Goal: Information Seeking & Learning: Learn about a topic

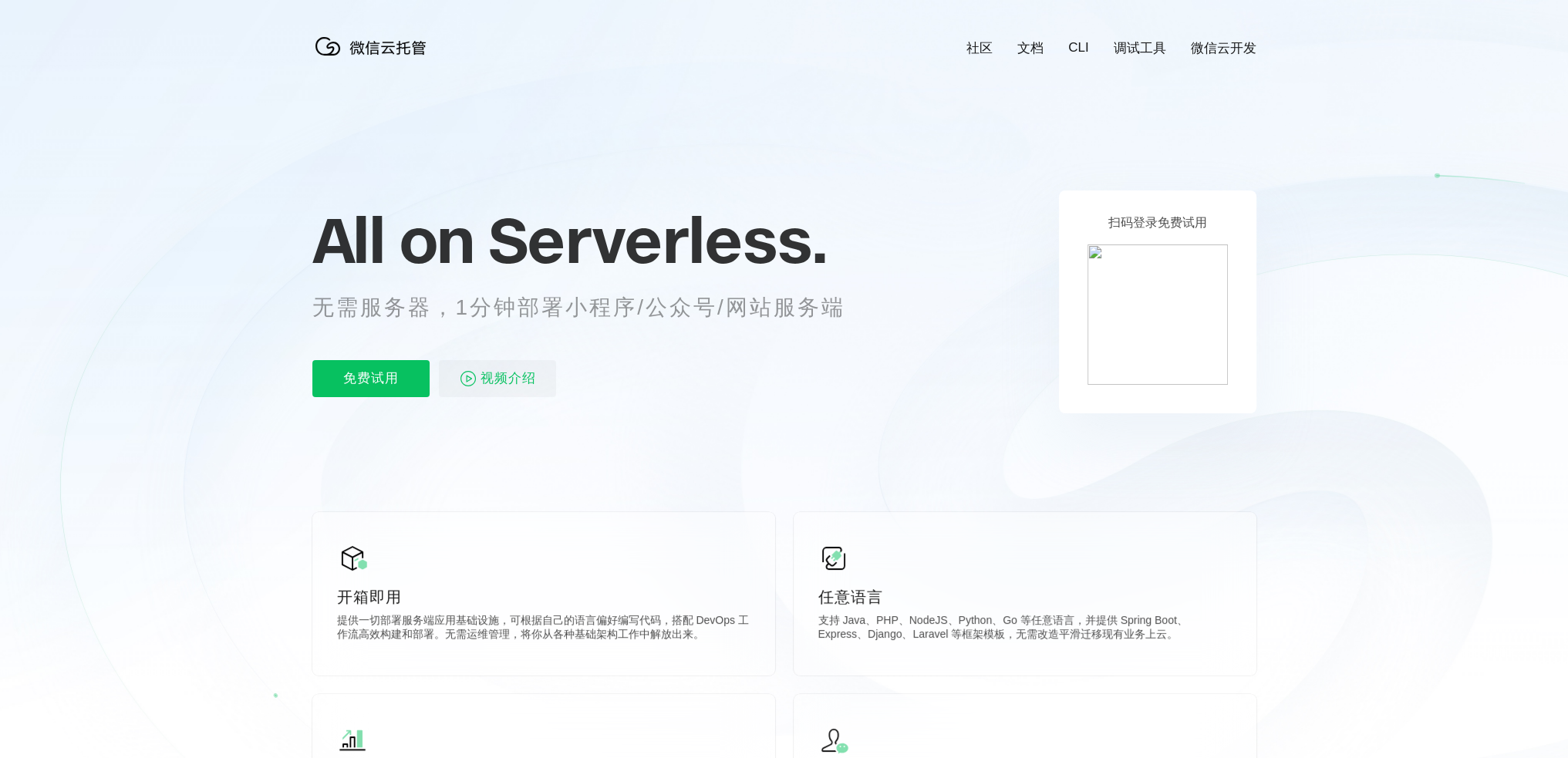
scroll to position [0, 2743]
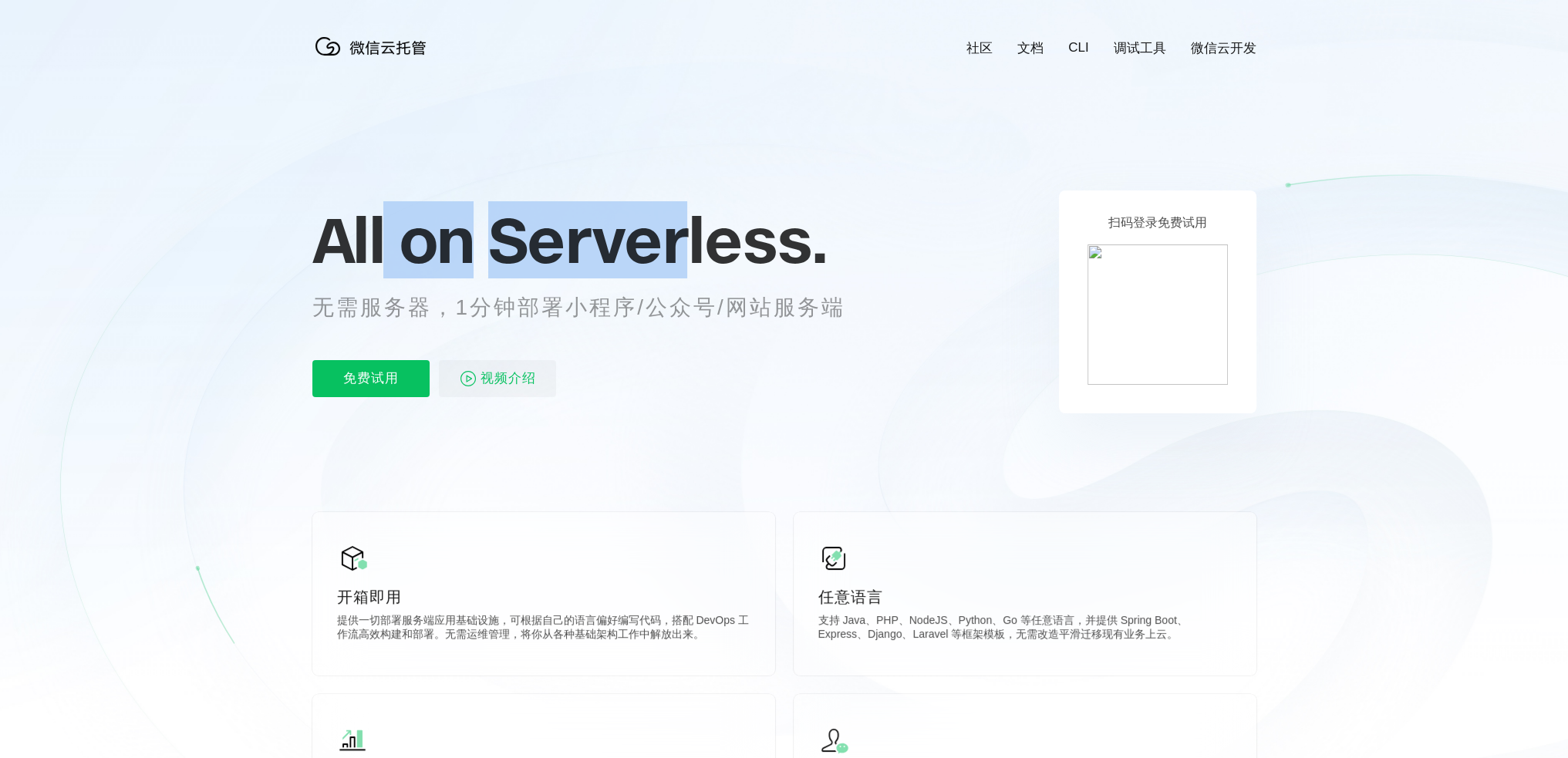
drag, startPoint x: 375, startPoint y: 252, endPoint x: 683, endPoint y: 249, distance: 308.0
click at [683, 249] on p "All on Serverless." at bounding box center [597, 240] width 571 height 68
click at [683, 249] on span "Serverless." at bounding box center [658, 240] width 339 height 77
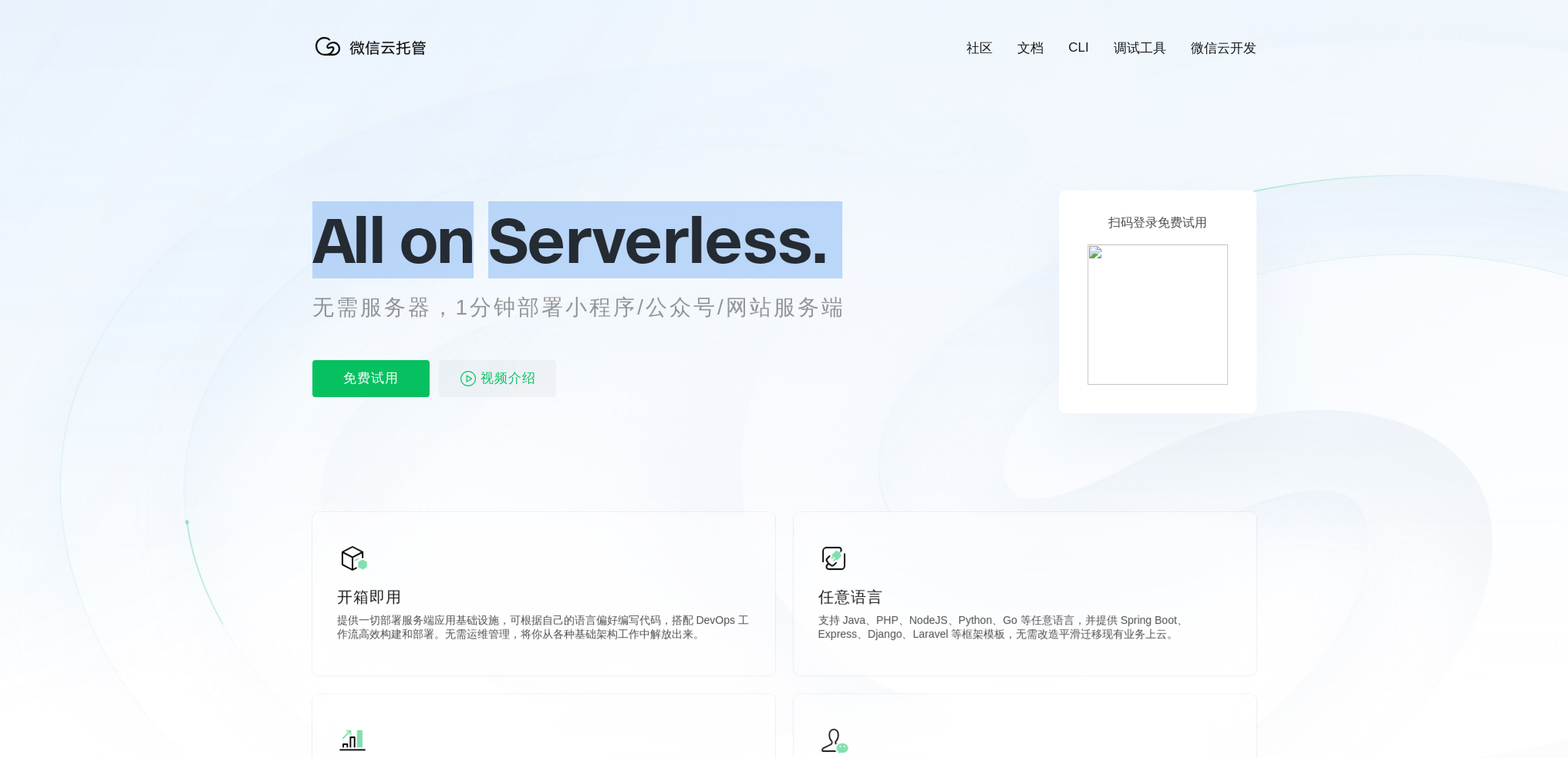
click at [683, 249] on span "Serverless." at bounding box center [658, 240] width 339 height 77
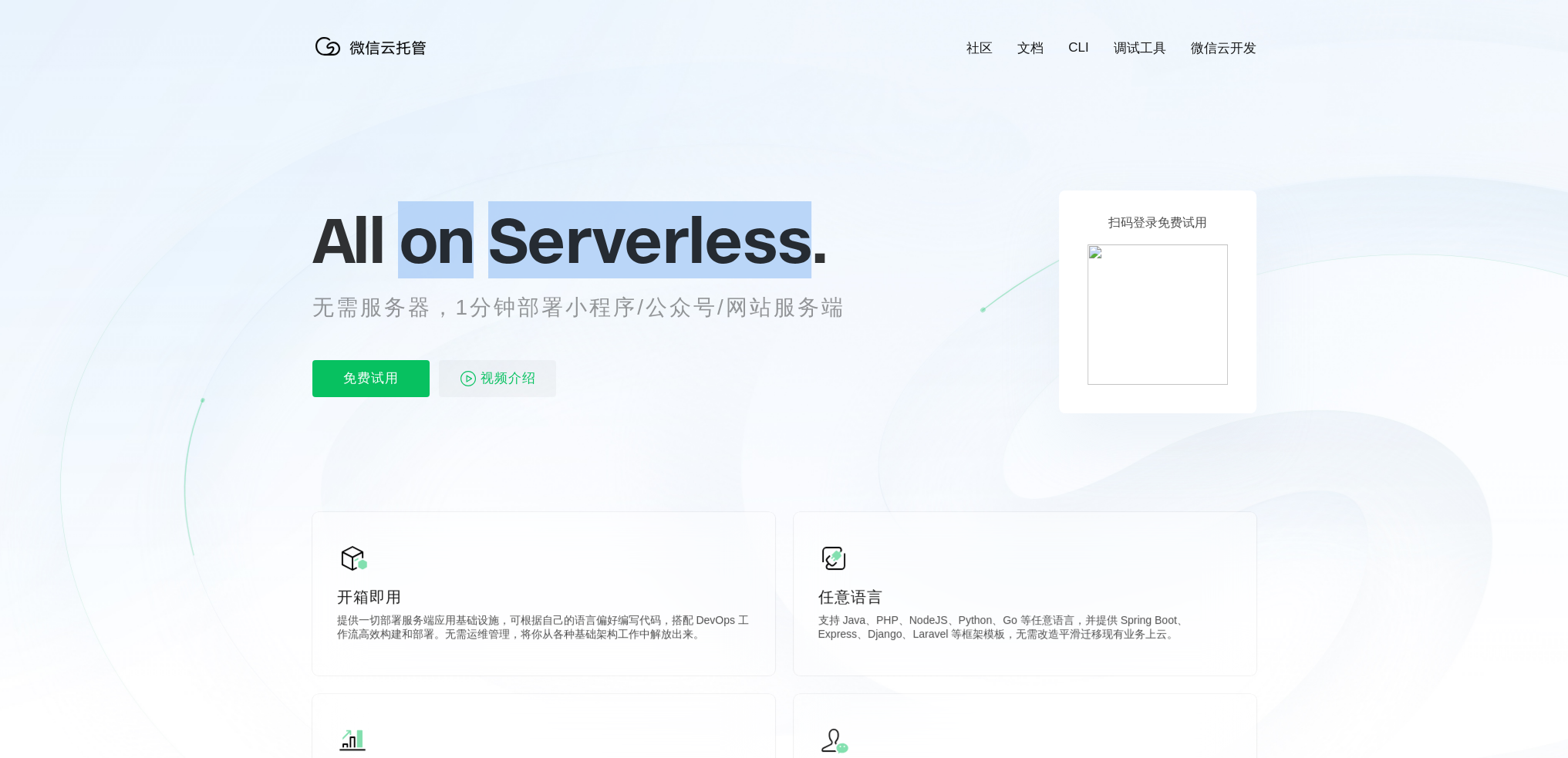
click at [683, 249] on span "Serverless." at bounding box center [658, 240] width 339 height 77
click at [696, 246] on span "Serverless." at bounding box center [658, 240] width 339 height 77
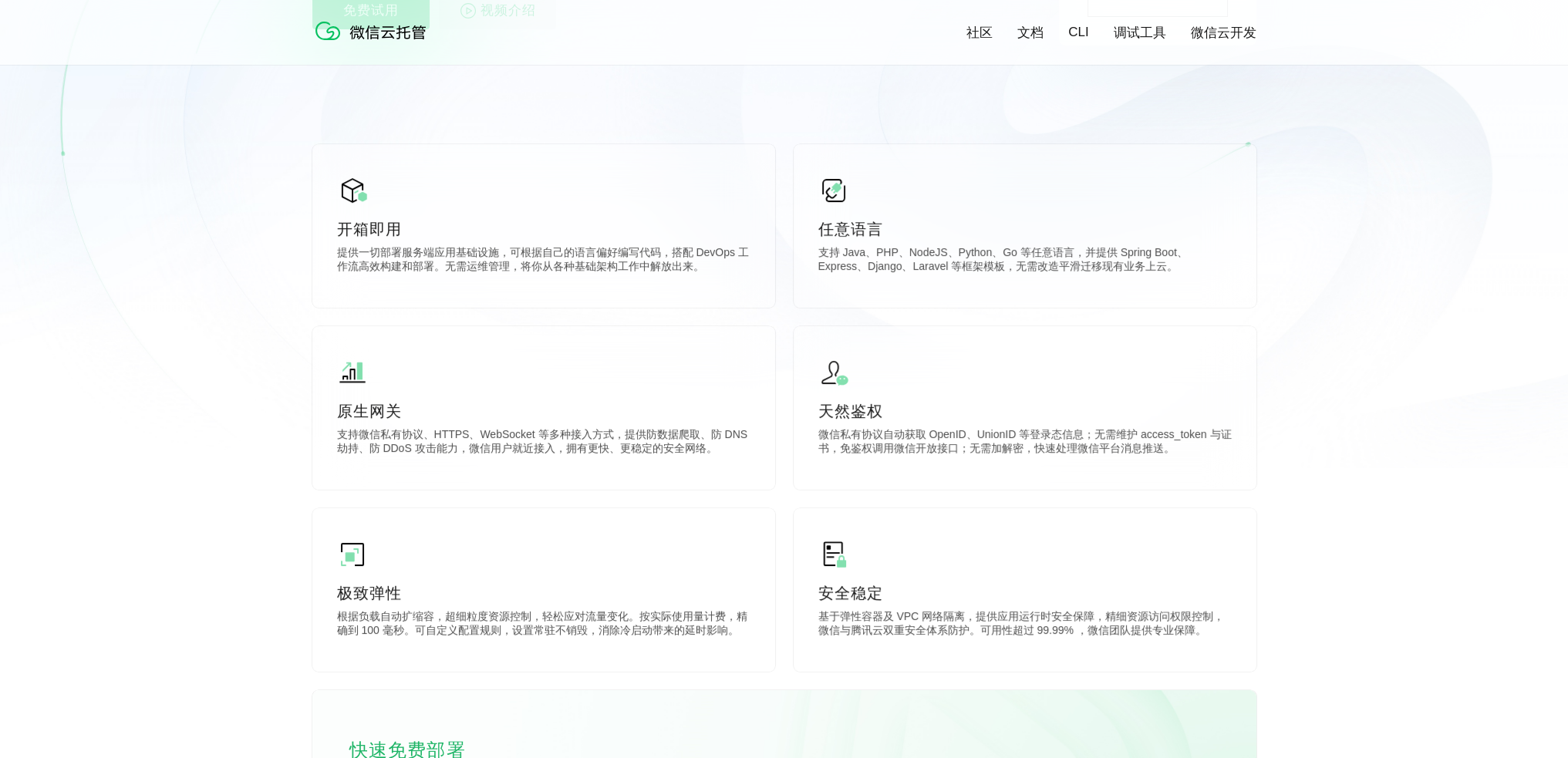
scroll to position [463, 0]
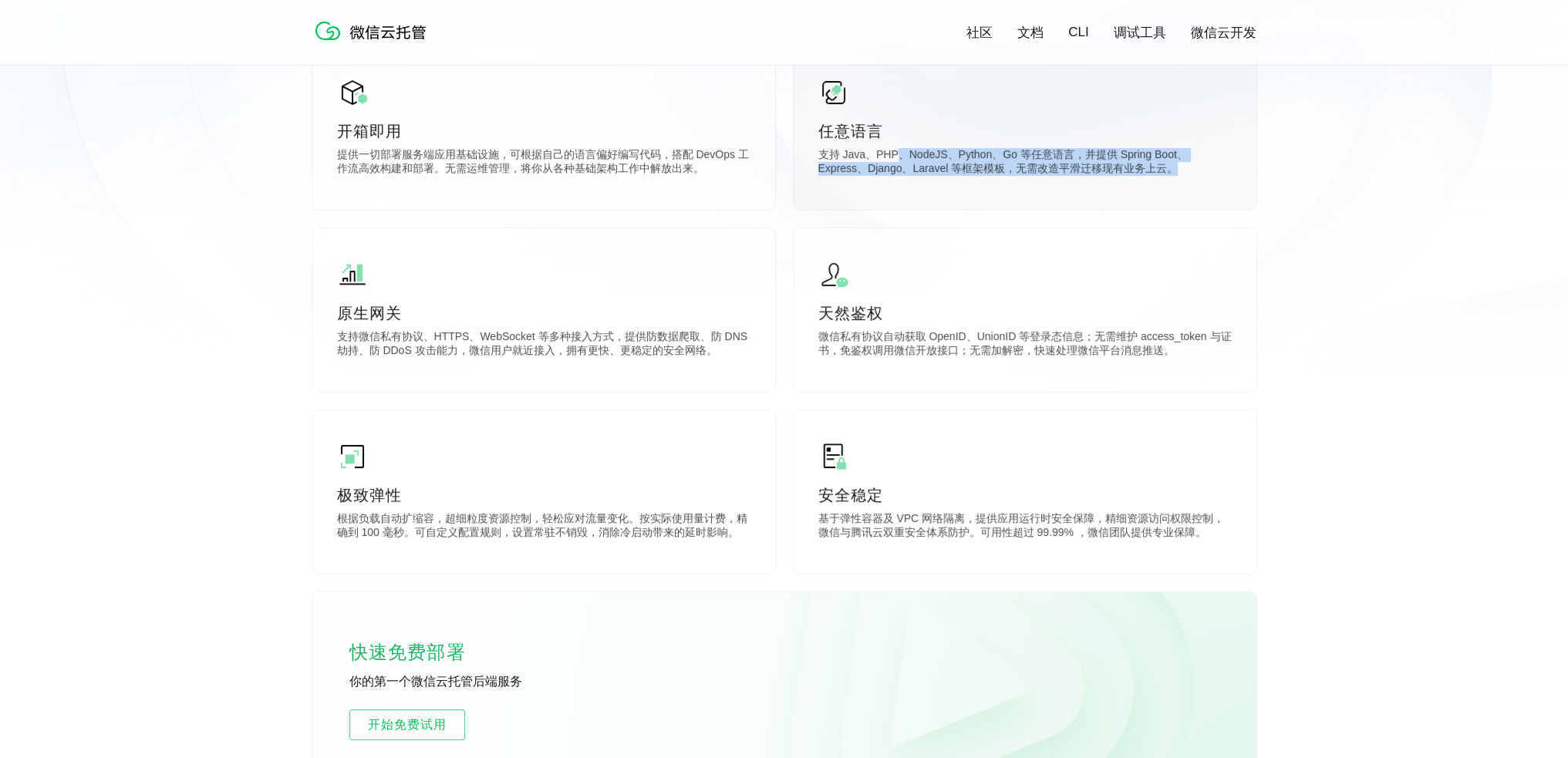
drag, startPoint x: 1112, startPoint y: 170, endPoint x: 896, endPoint y: 160, distance: 216.2
click at [896, 160] on p "支持 Java、PHP、NodeJS、Python、Go 等任意语言，并提供 Spring Boot、Express、Django、Laravel 等框架模板…" at bounding box center [1025, 164] width 413 height 30
click at [996, 160] on p "支持 Java、PHP、NodeJS、Python、Go 等任意语言，并提供 Spring Boot、Express、Django、Laravel 等框架模板…" at bounding box center [1025, 164] width 413 height 30
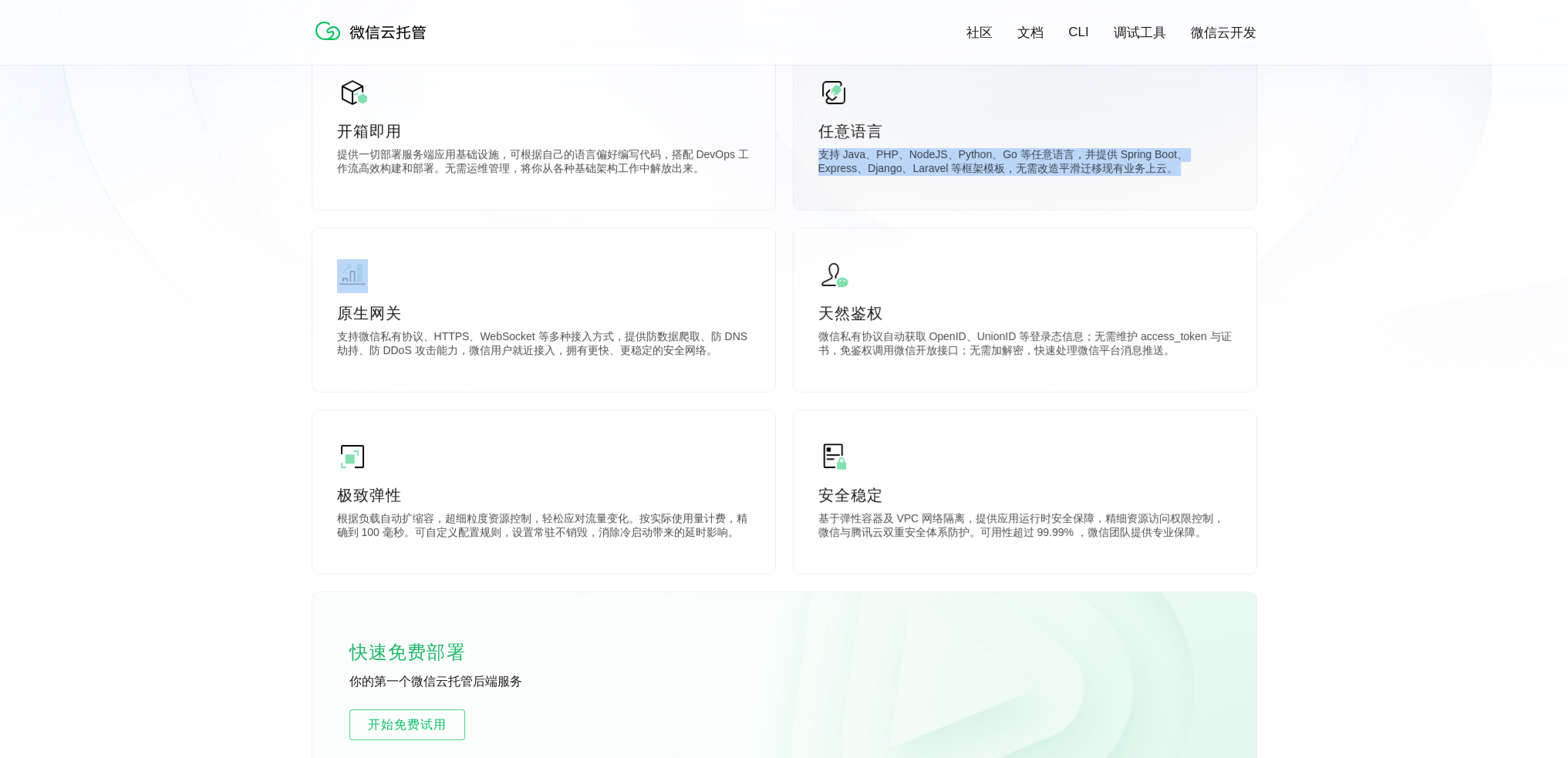
click at [1022, 163] on p "支持 Java、PHP、NodeJS、Python、Go 等任意语言，并提供 Spring Boot、Express、Django、Laravel 等框架模板…" at bounding box center [1025, 164] width 413 height 30
click at [1046, 160] on p "支持 Java、PHP、NodeJS、Python、Go 等任意语言，并提供 Spring Boot、Express、Django、Laravel 等框架模板…" at bounding box center [1025, 164] width 413 height 30
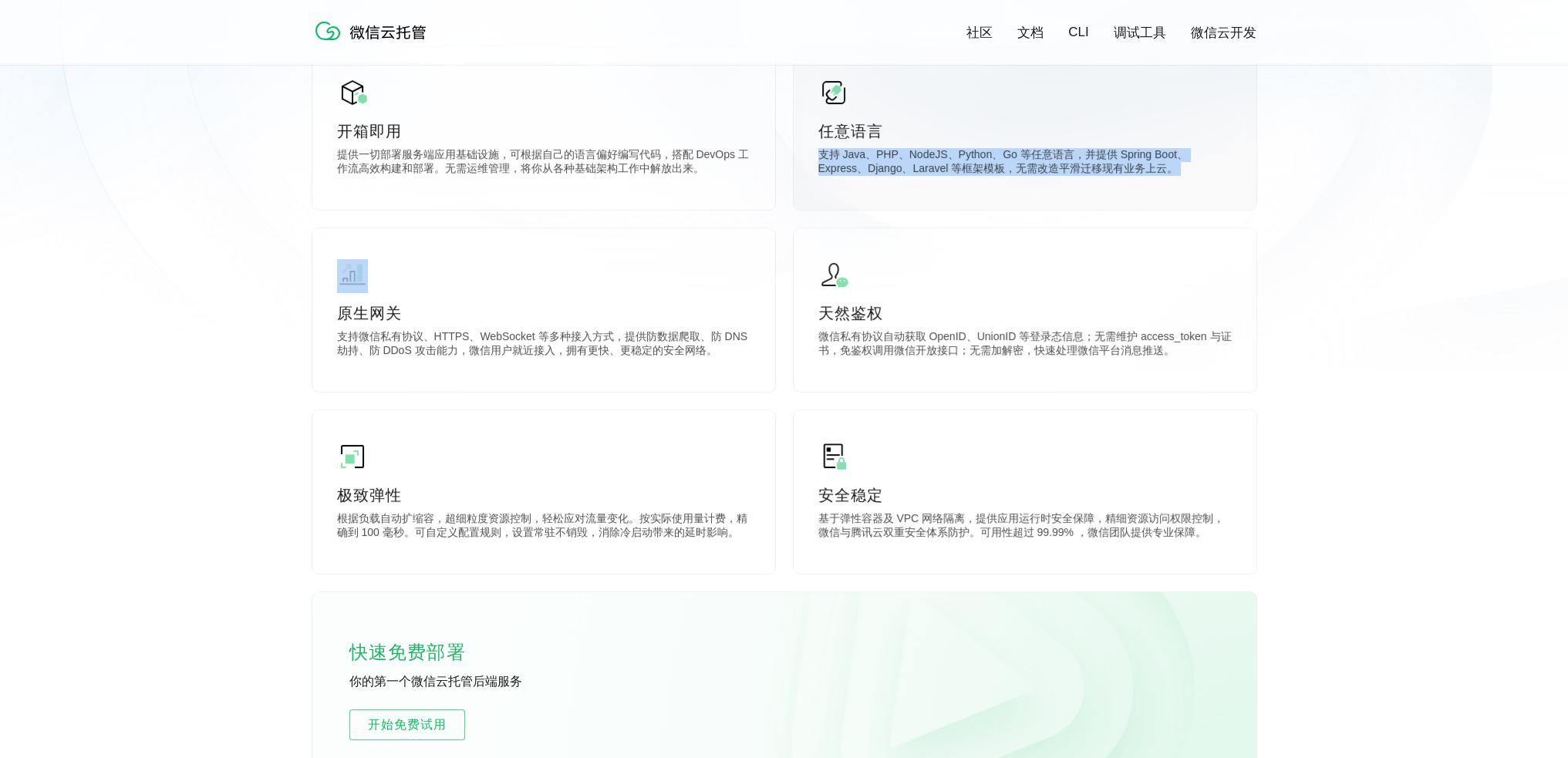
click at [1046, 160] on p "支持 Java、PHP、NodeJS、Python、Go 等任意语言，并提供 Spring Boot、Express、Django、Laravel 等框架模板…" at bounding box center [1025, 164] width 413 height 30
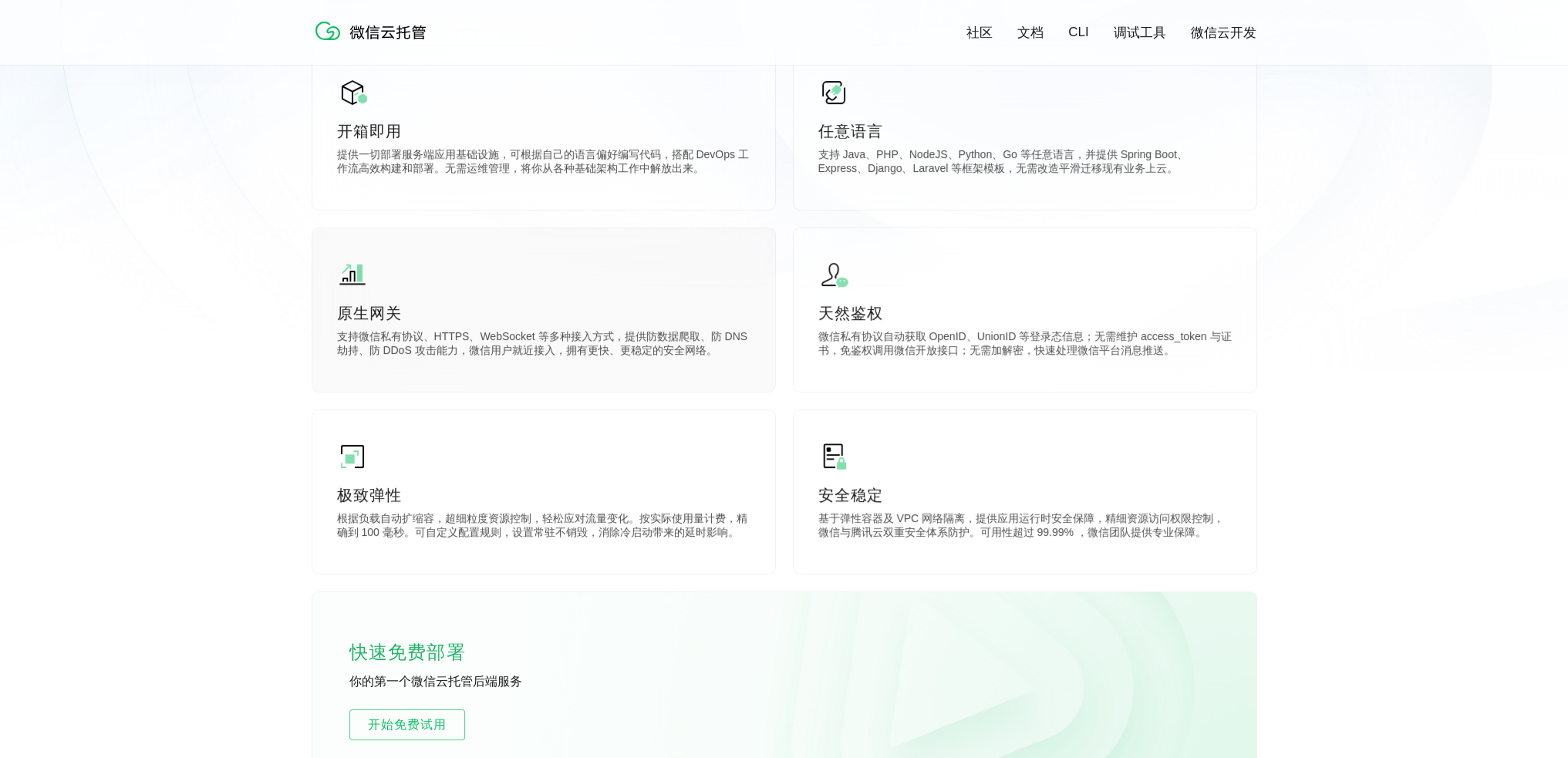
click at [496, 346] on p "支持微信私有协议、HTTPS、WebSocket 等多种接入方式，提供防数据爬取、防 DNS 劫持、防 DDoS 攻击能力，微信用户就近接入，拥有更快、更稳定…" at bounding box center [543, 345] width 413 height 30
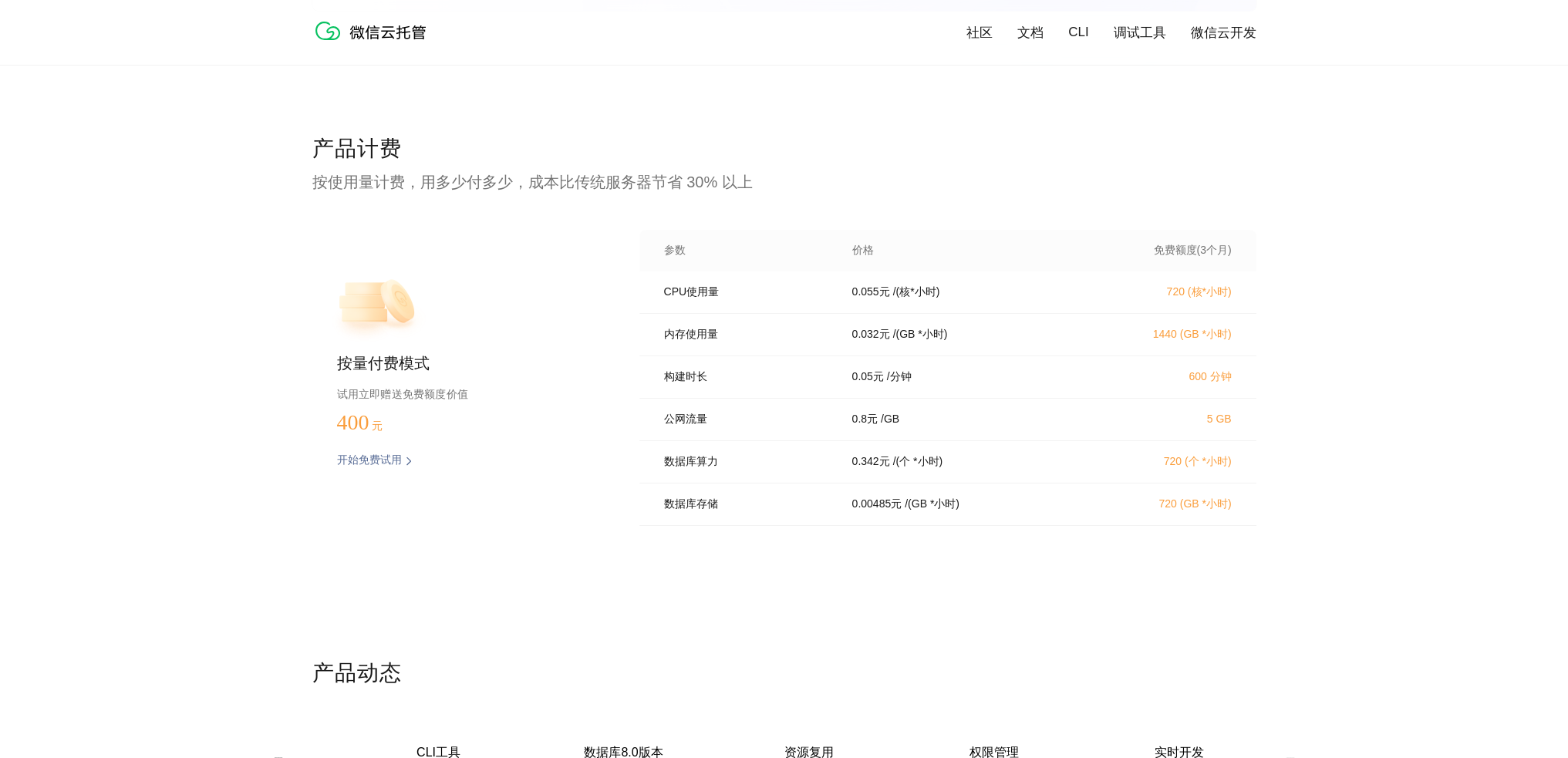
scroll to position [3001, 0]
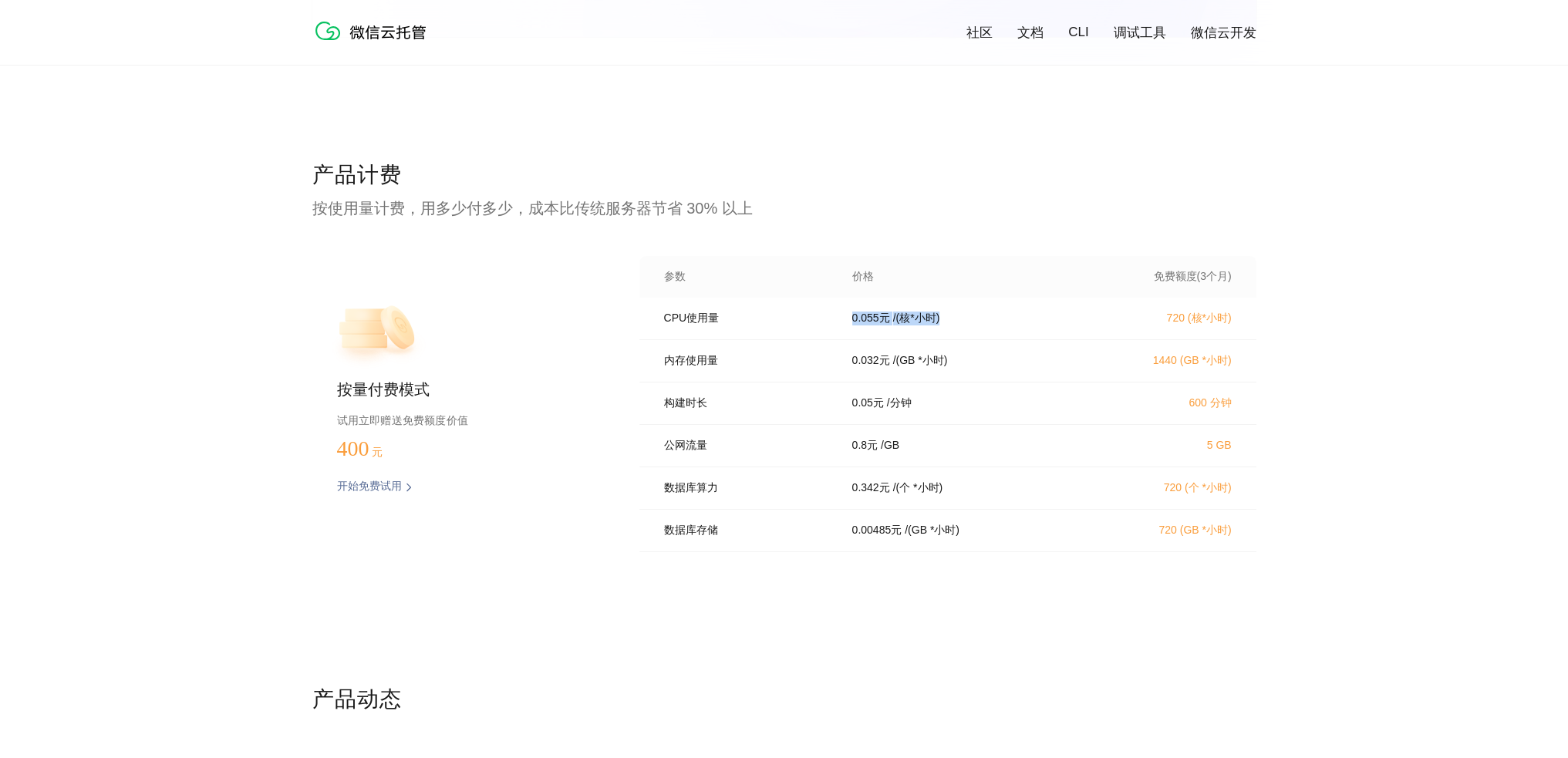
drag, startPoint x: 851, startPoint y: 322, endPoint x: 986, endPoint y: 323, distance: 135.0
click at [985, 323] on div "0.055 元 / (核*小时)" at bounding box center [963, 318] width 259 height 14
click at [986, 323] on div "0.055 元 / (核*小时)" at bounding box center [963, 318] width 259 height 14
click at [861, 364] on p "0.032 元" at bounding box center [871, 360] width 38 height 14
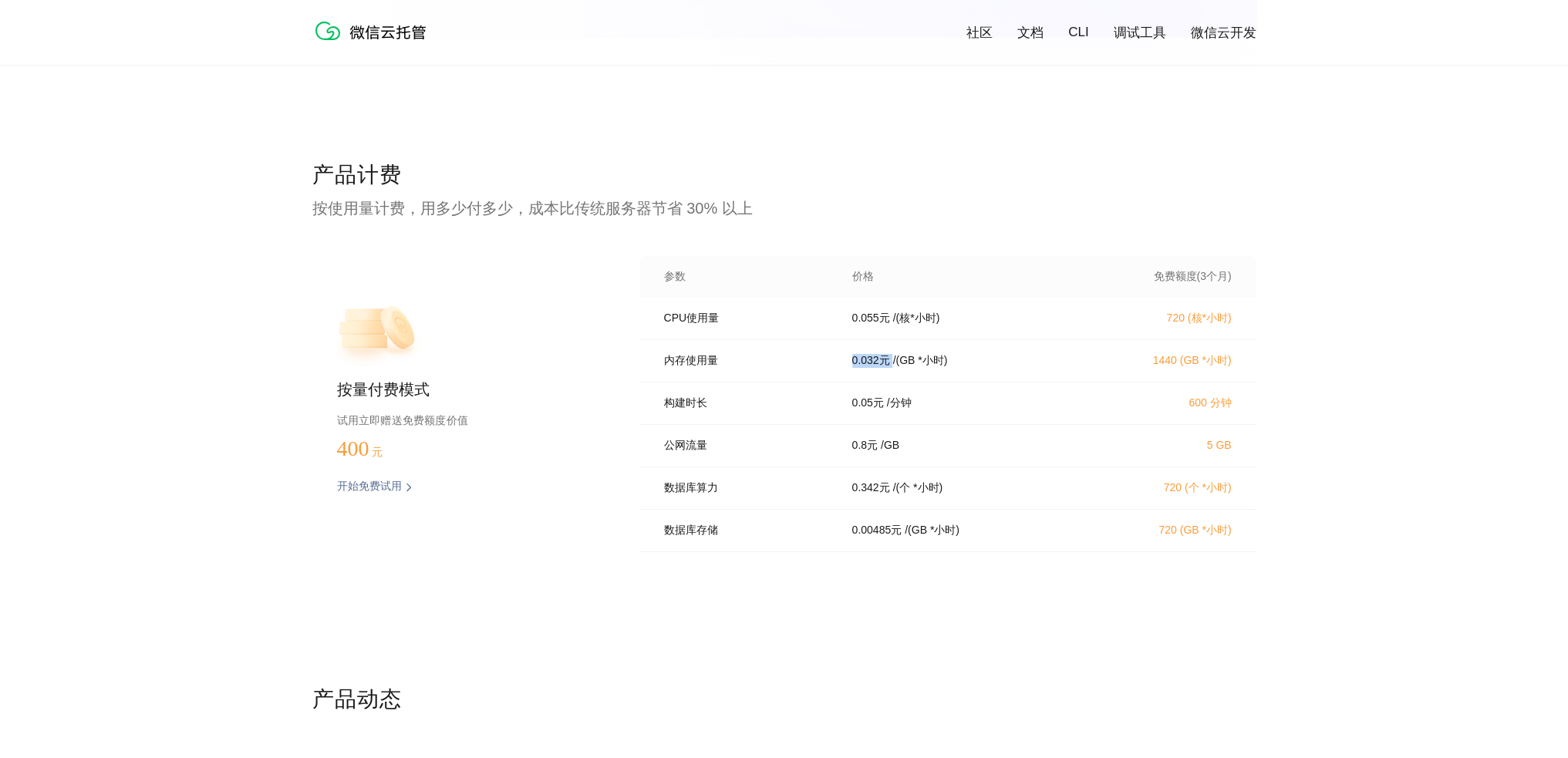
click at [861, 364] on p "0.032 元" at bounding box center [871, 360] width 38 height 14
click at [867, 321] on p "0.055 元" at bounding box center [871, 318] width 38 height 14
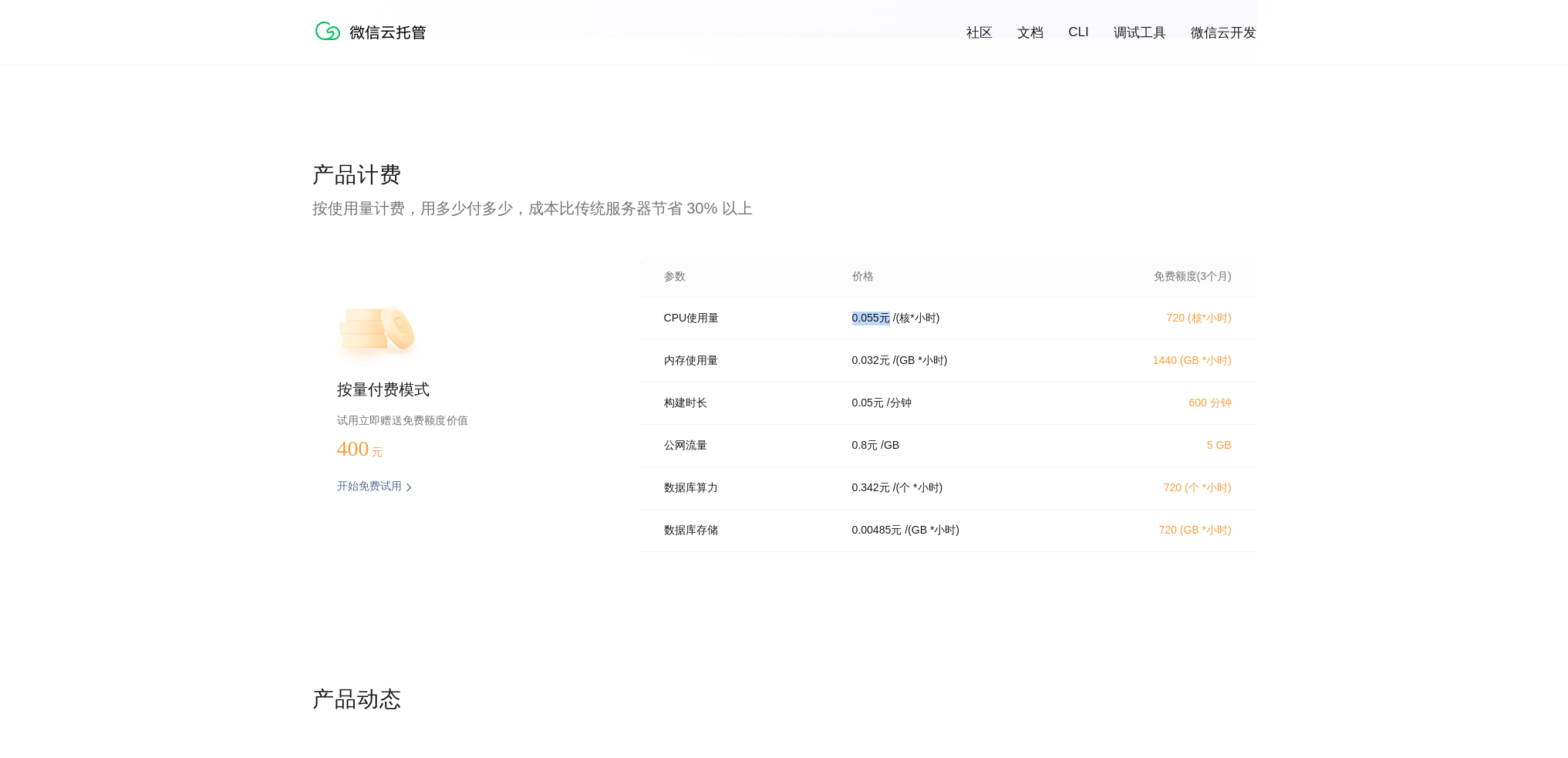
click at [867, 321] on p "0.055 元" at bounding box center [871, 318] width 38 height 14
click at [863, 368] on p "0.032 元" at bounding box center [871, 360] width 38 height 14
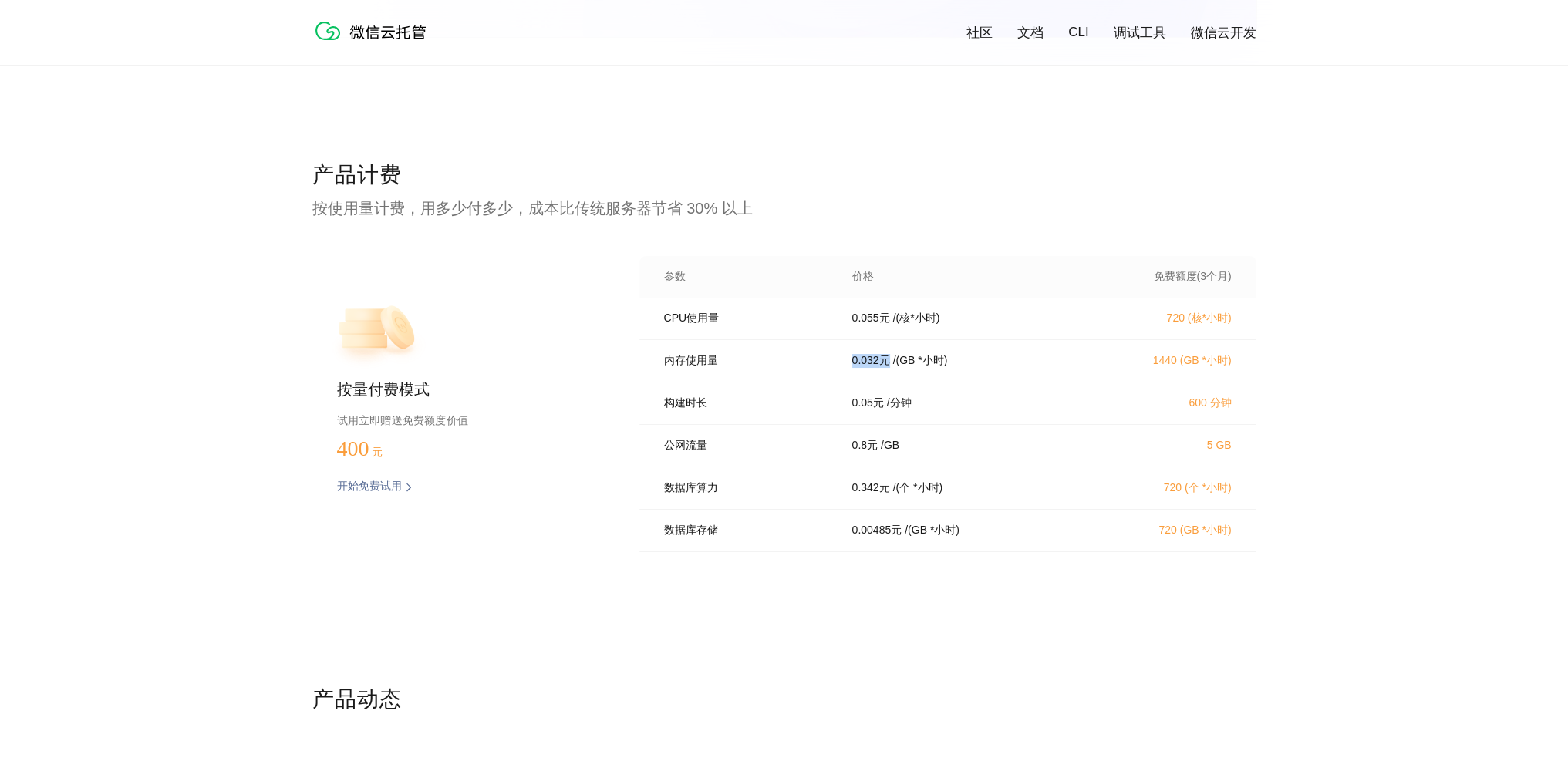
click at [863, 368] on p "0.032 元" at bounding box center [871, 360] width 38 height 14
click at [867, 367] on p "0.032 元" at bounding box center [871, 360] width 38 height 14
click at [864, 410] on p "0.05 元" at bounding box center [867, 403] width 31 height 14
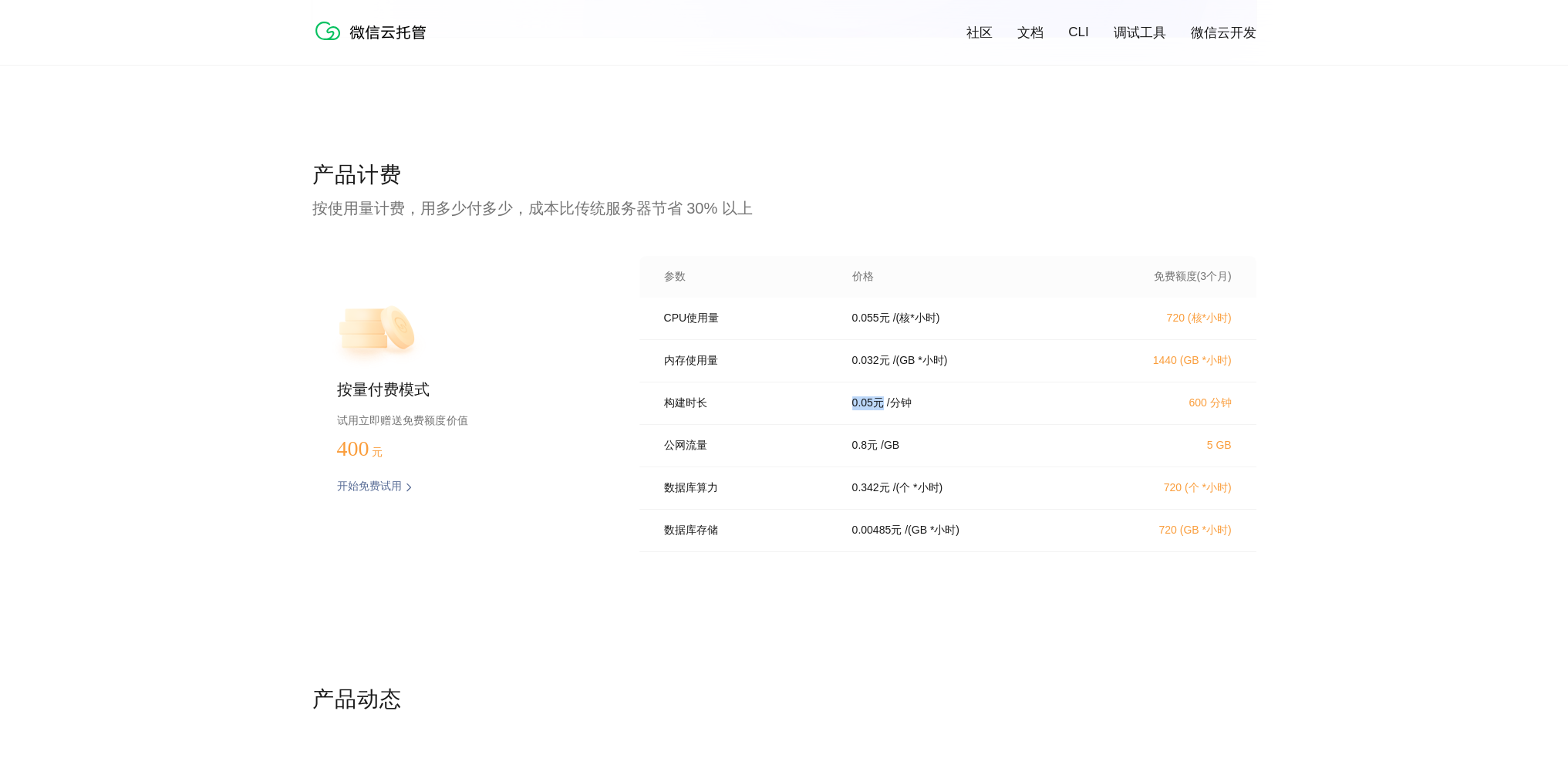
click at [864, 410] on p "0.05 元" at bounding box center [867, 403] width 31 height 14
click at [861, 452] on p "0.8 元" at bounding box center [865, 445] width 26 height 14
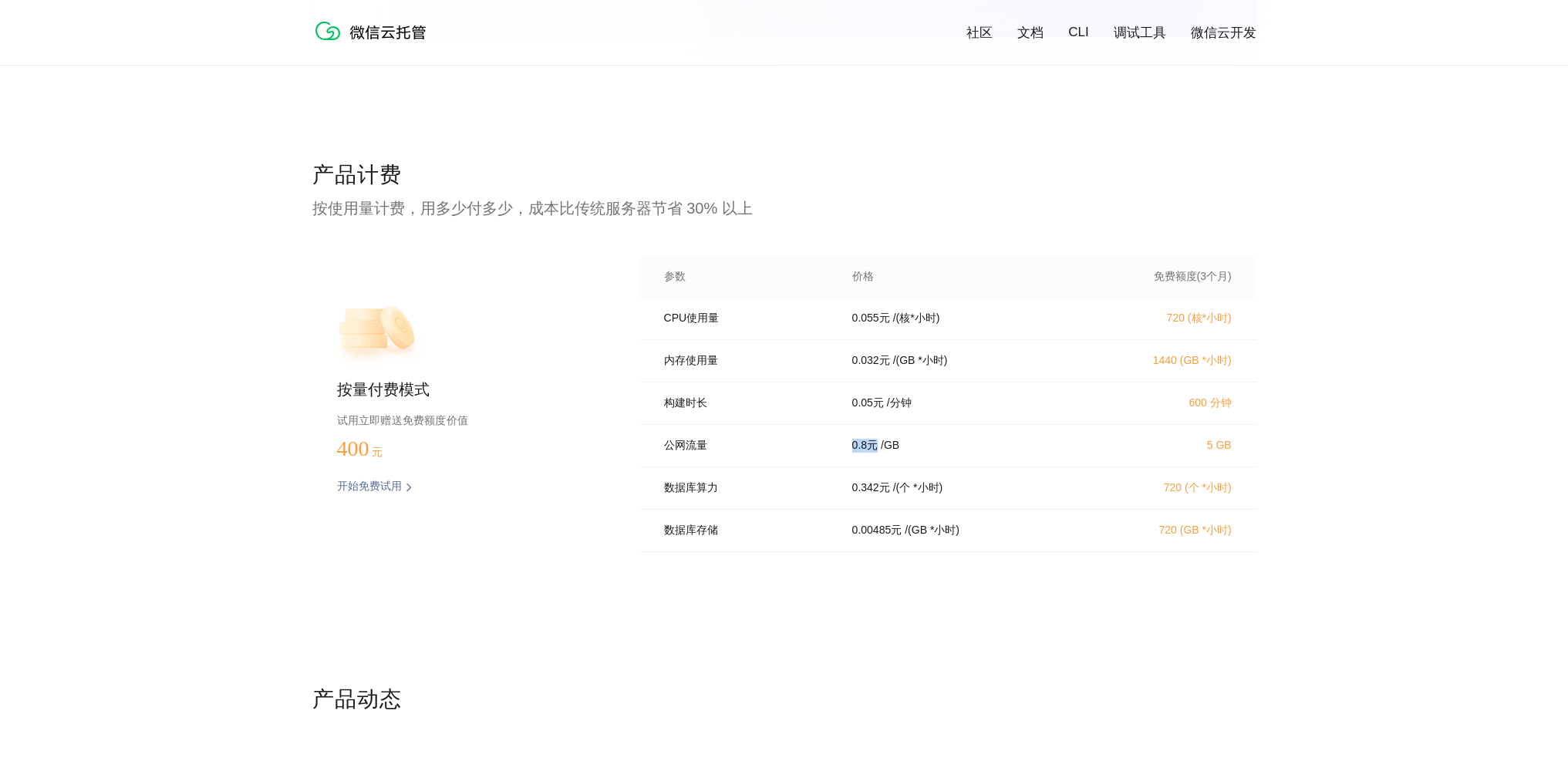
click at [861, 452] on p "0.8 元" at bounding box center [865, 445] width 26 height 14
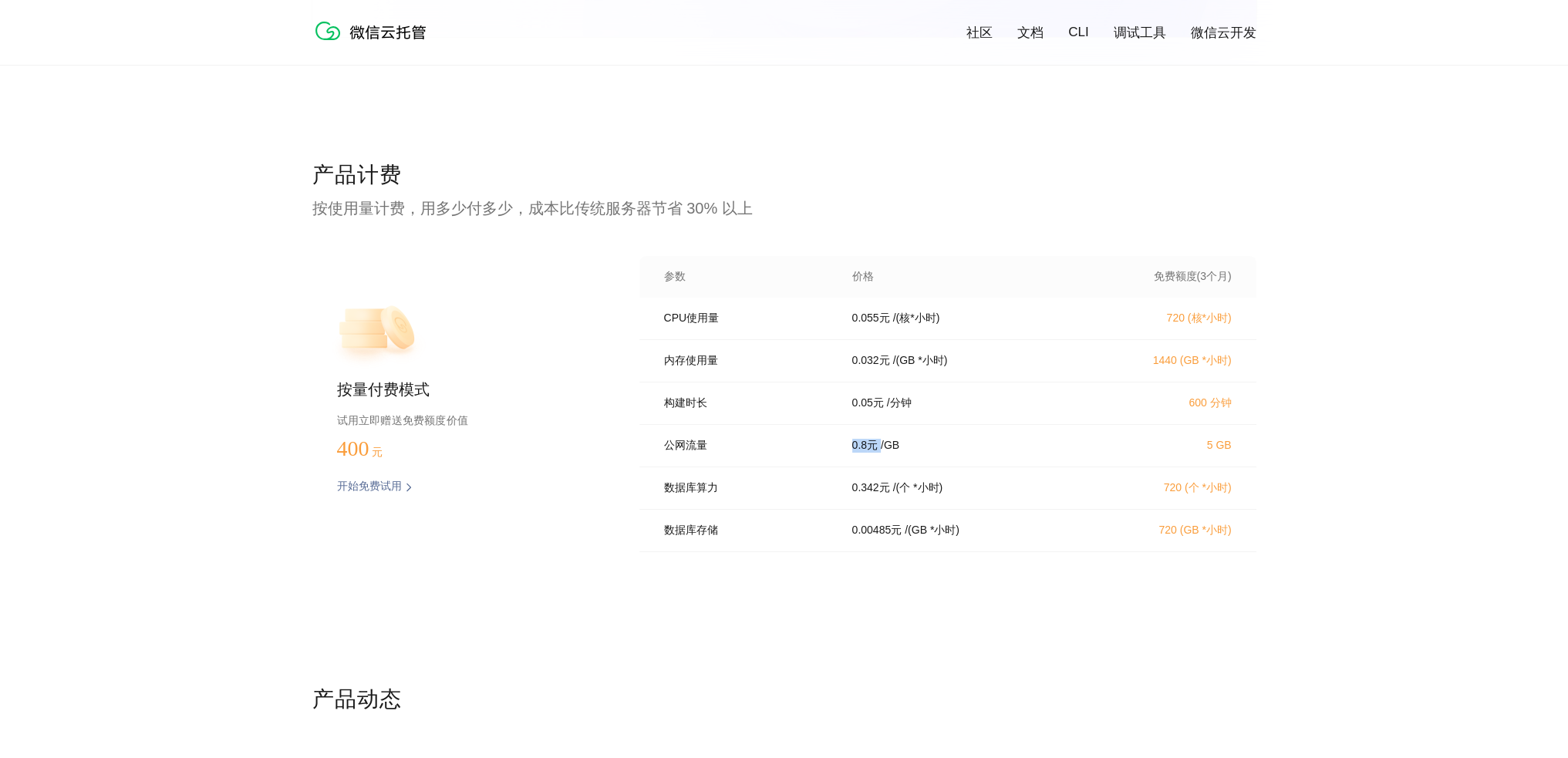
click at [861, 452] on p "0.8 元" at bounding box center [865, 445] width 26 height 14
click at [415, 422] on p "试用立即赠送免费额度价值" at bounding box center [463, 420] width 253 height 20
click at [429, 422] on p "试用立即赠送免费额度价值" at bounding box center [463, 420] width 253 height 20
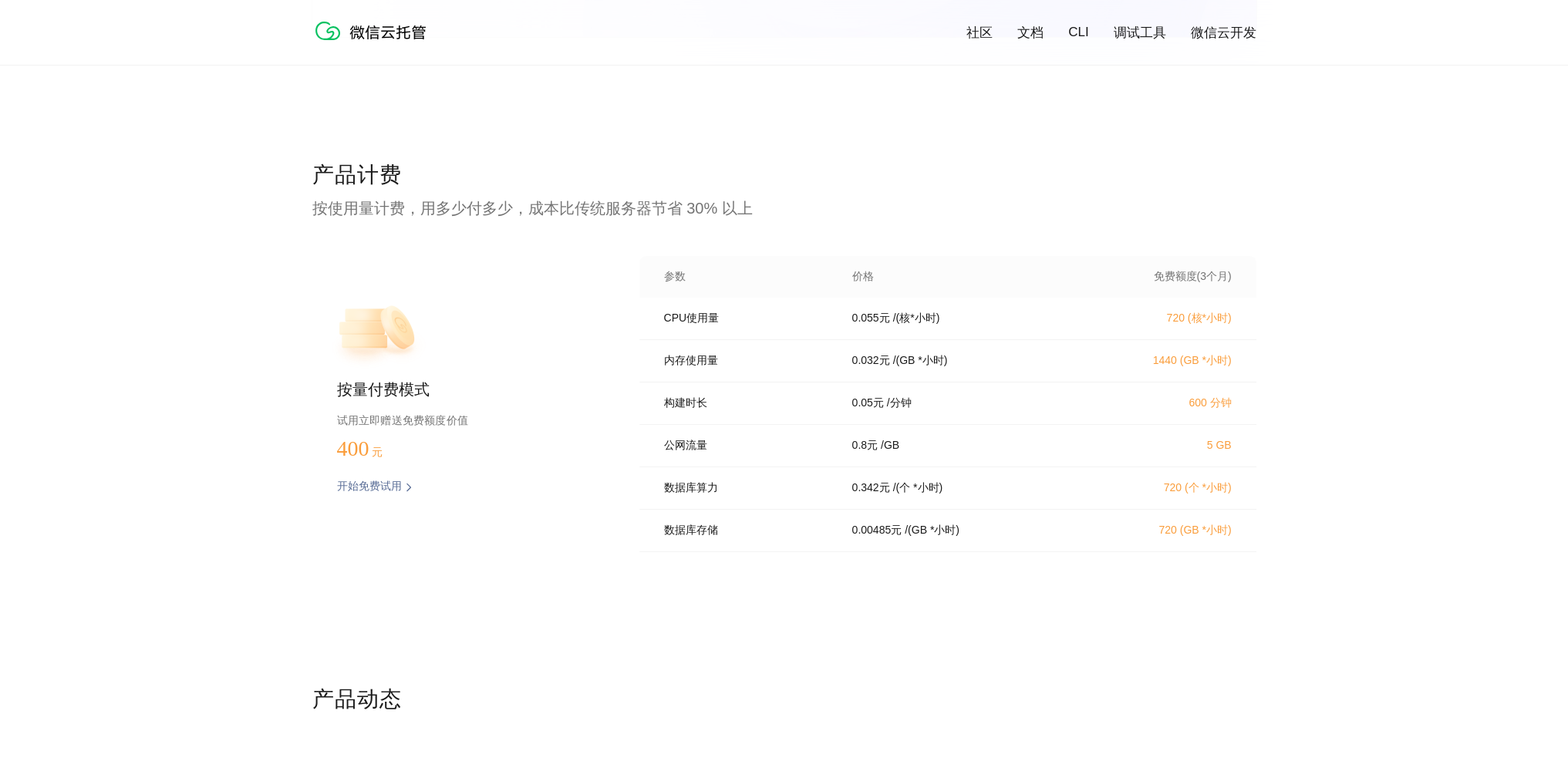
click at [859, 495] on p "0.342 元" at bounding box center [871, 488] width 38 height 14
click at [866, 537] on p "0.00485 元" at bounding box center [877, 530] width 50 height 14
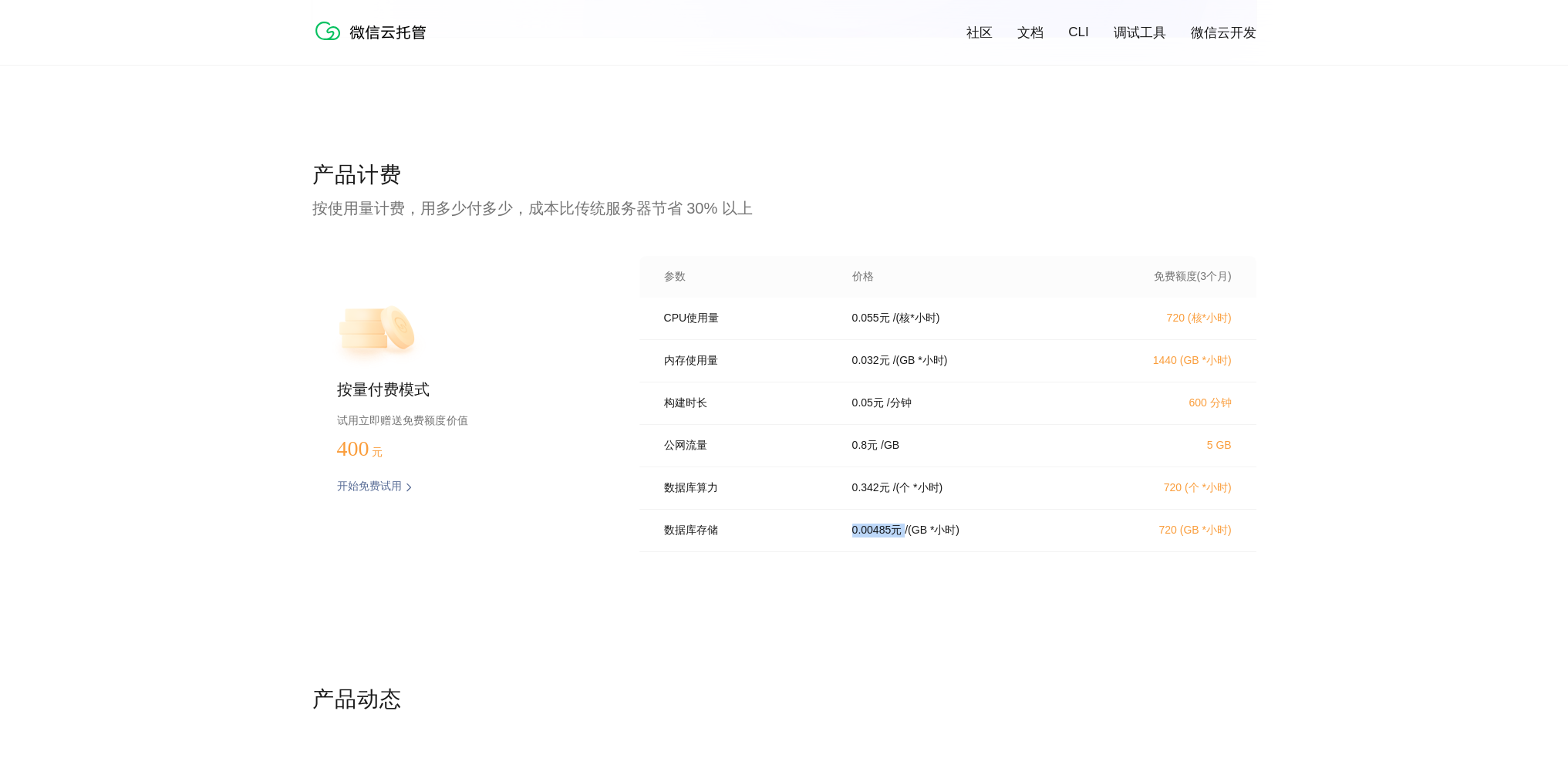
click at [866, 537] on p "0.00485 元" at bounding box center [877, 530] width 50 height 14
click at [883, 537] on p "0.00485 元" at bounding box center [877, 530] width 50 height 14
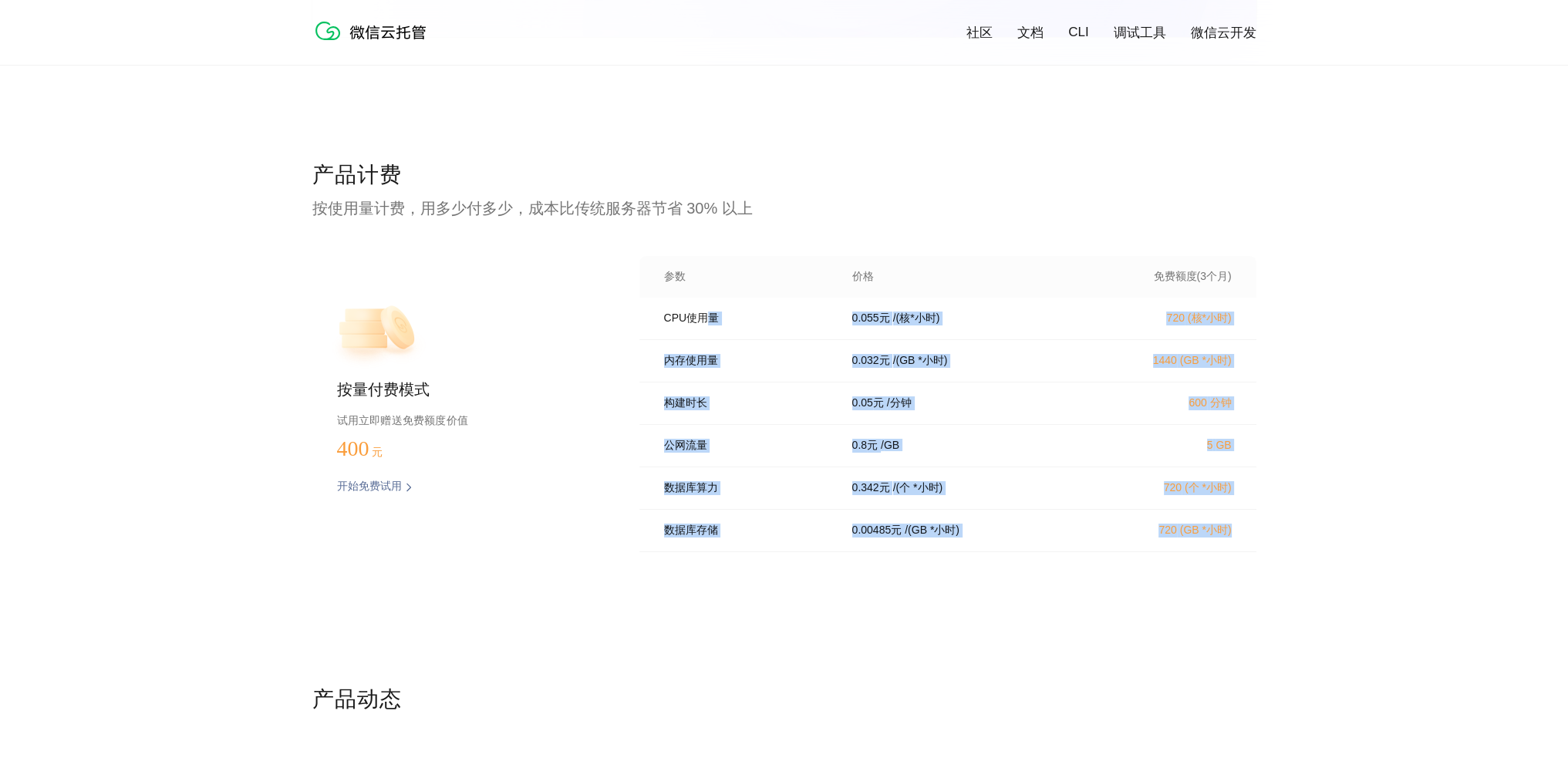
drag, startPoint x: 1234, startPoint y: 549, endPoint x: 697, endPoint y: 316, distance: 585.4
click at [698, 317] on div "CPU使用量 0.055 元 / (核*小时) 720 (核*小时) 内存使用量 0.032 元 / (GB *小时) 1440 (GB *小时) 构建时长 …" at bounding box center [948, 429] width 617 height 264
click at [697, 316] on p "CPU使用量" at bounding box center [748, 318] width 167 height 14
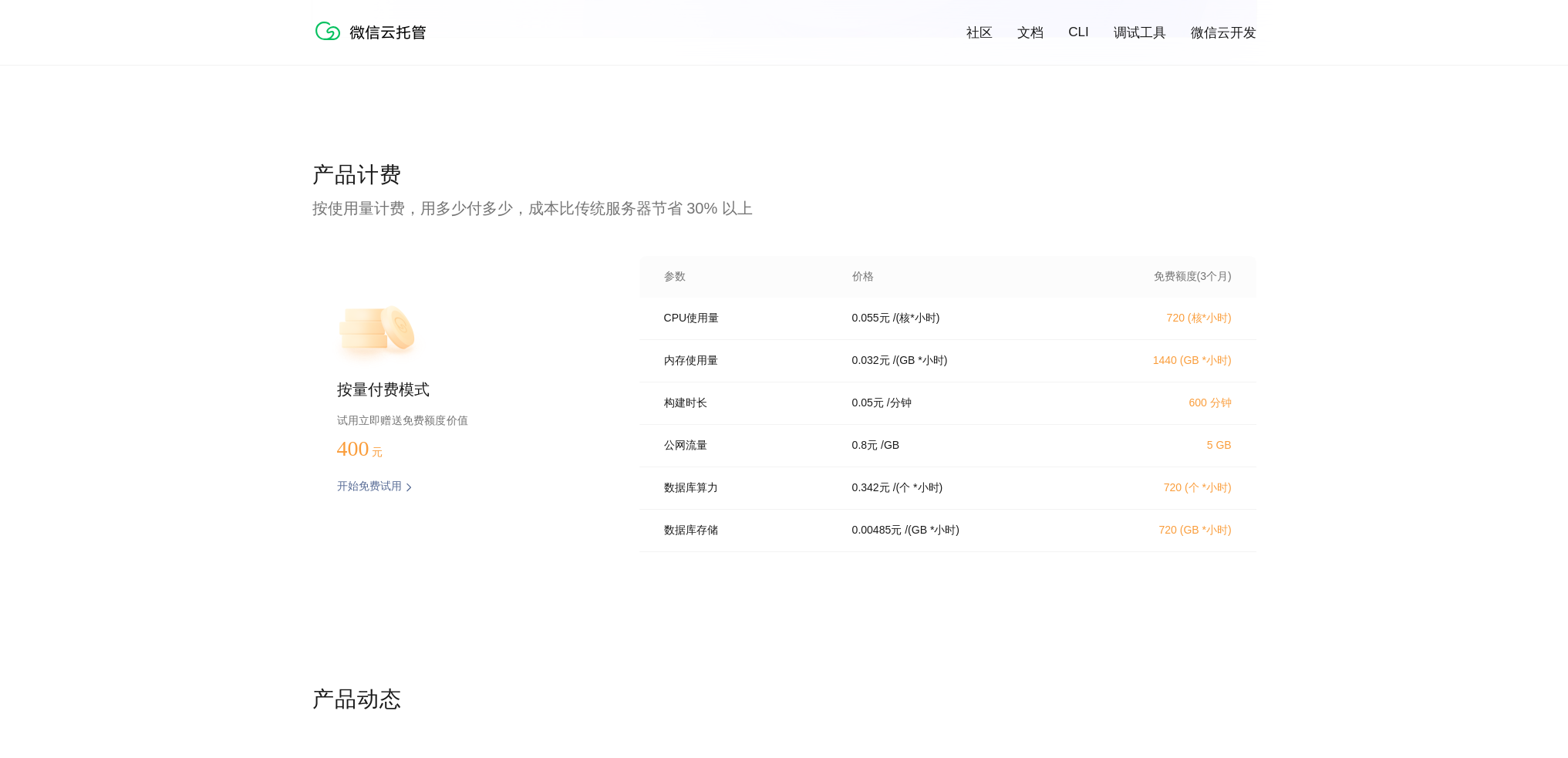
scroll to position [217, 0]
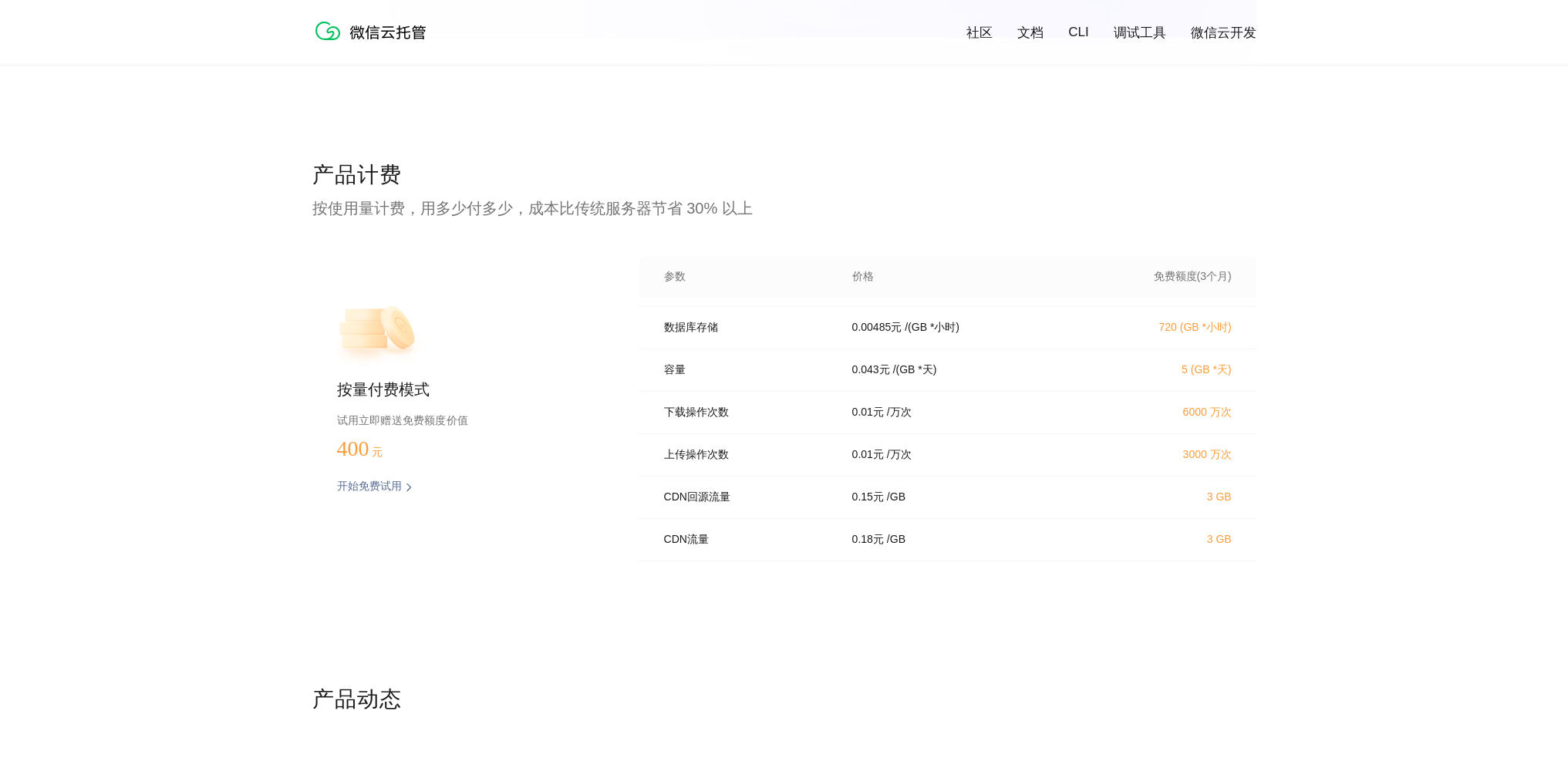
click at [605, 588] on div "产品计费 按使用量计费，用多少付多少，成本比传统服务器节省 30% 以上 按量付费模式 试用立即赠送免费额度价值 400 元 开始免费试用 预估费用 参数 价…" at bounding box center [784, 423] width 944 height 525
click at [608, 217] on p "按使用量计费，用多少付多少，成本比传统服务器节省 30% 以上" at bounding box center [784, 208] width 944 height 22
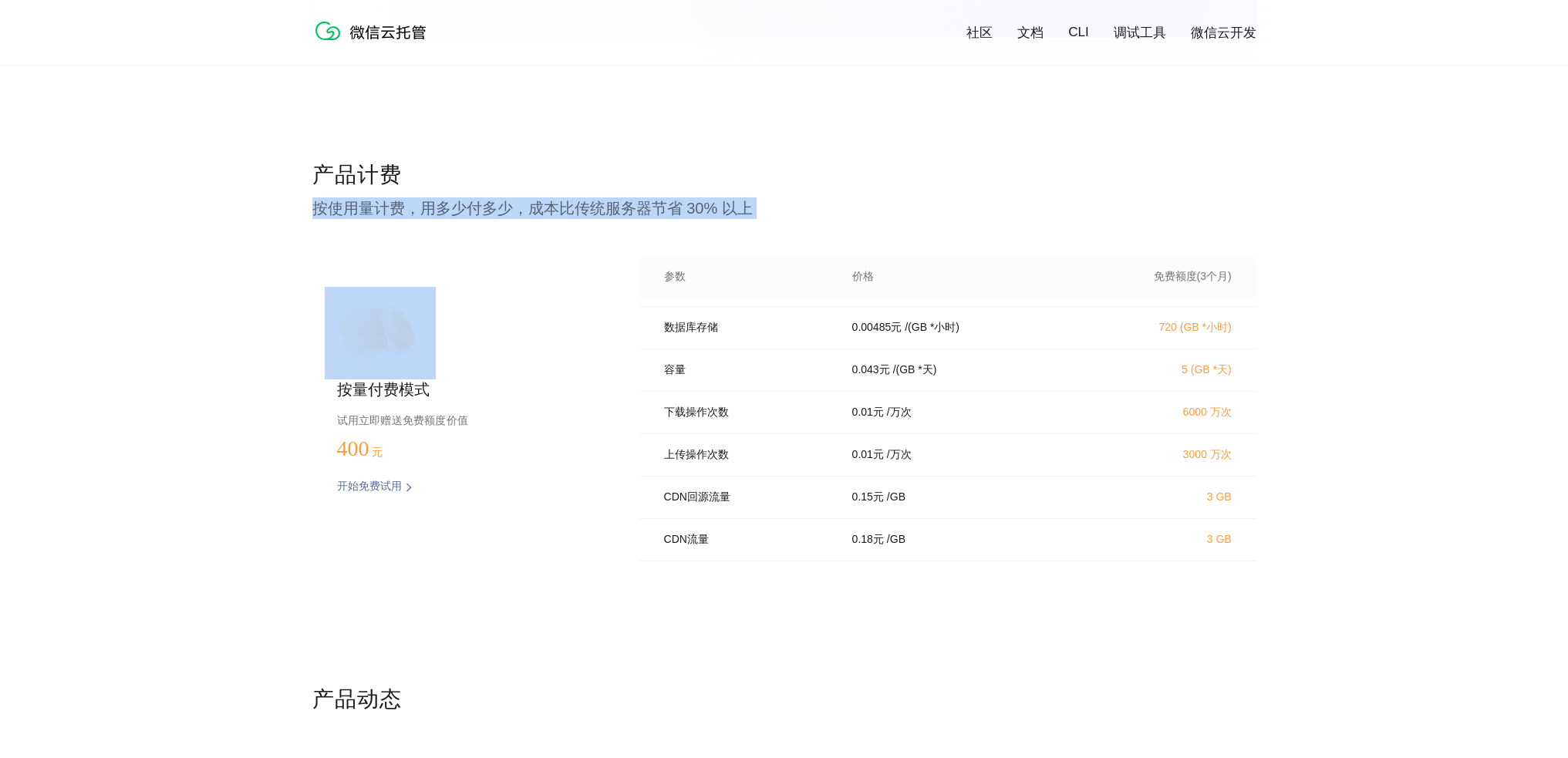
click at [608, 217] on p "按使用量计费，用多少付多少，成本比传统服务器节省 30% 以上" at bounding box center [784, 208] width 944 height 22
click at [637, 210] on p "按使用量计费，用多少付多少，成本比传统服务器节省 30% 以上" at bounding box center [784, 208] width 944 height 22
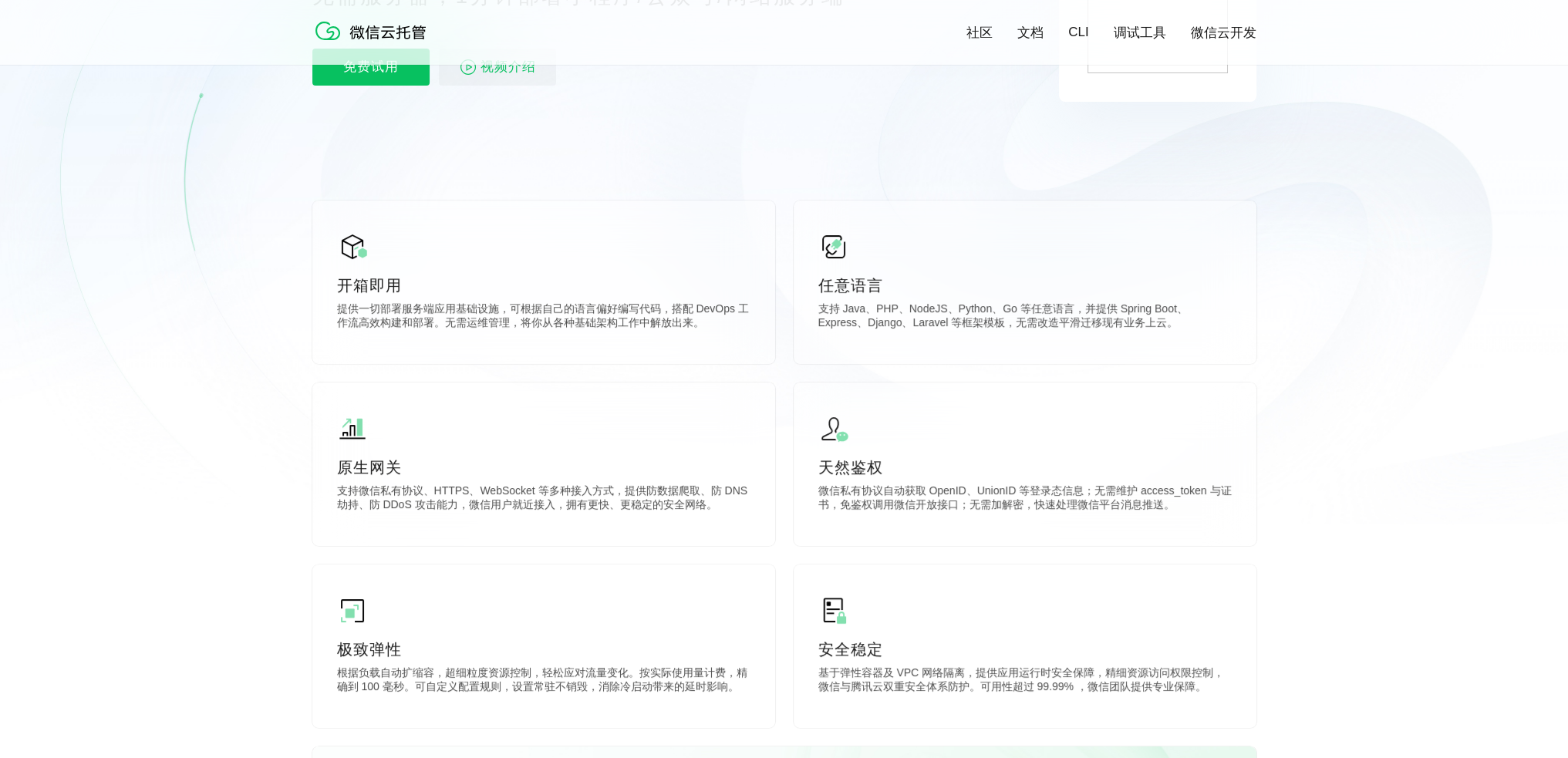
scroll to position [463, 0]
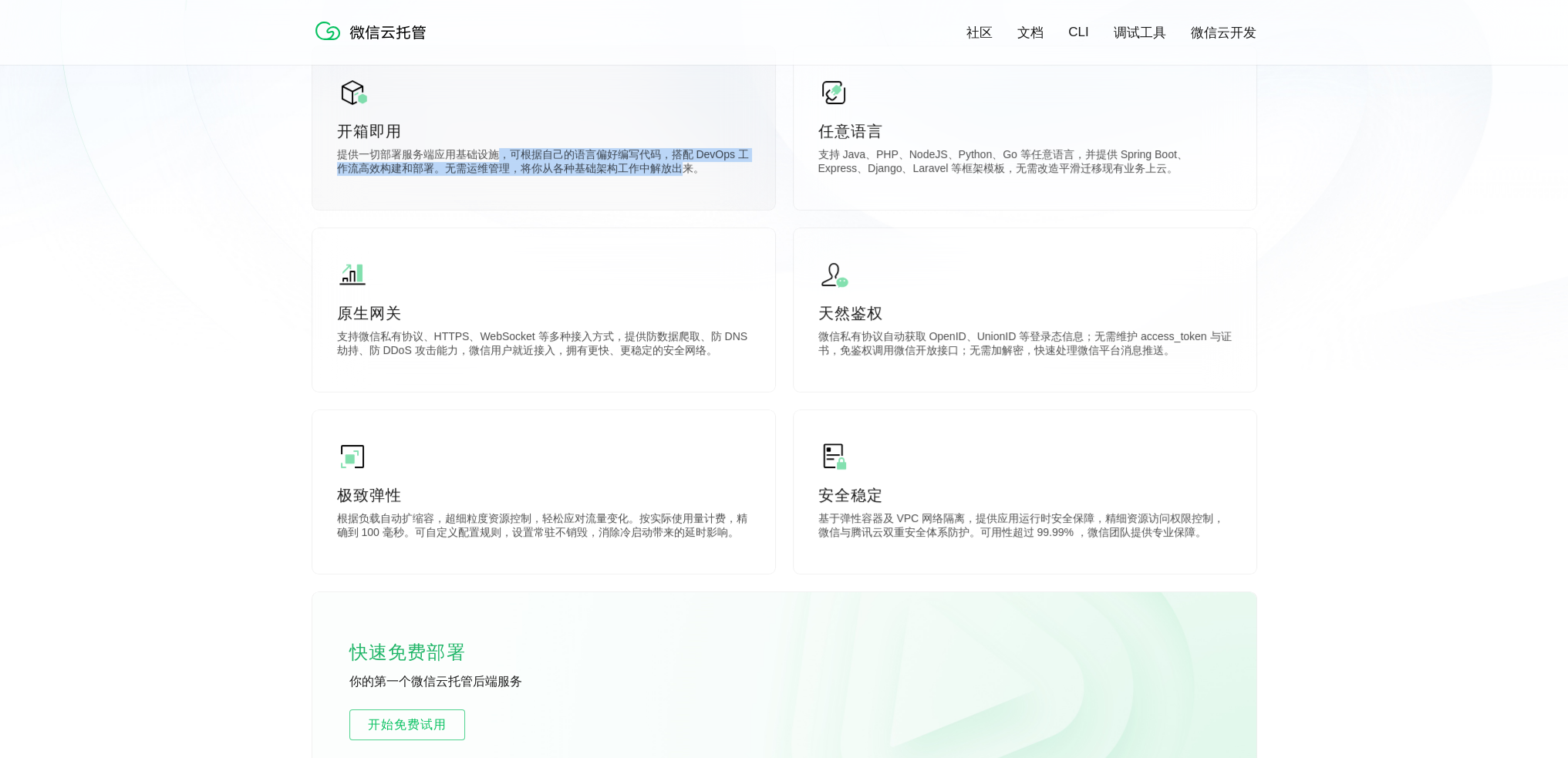
drag, startPoint x: 500, startPoint y: 156, endPoint x: 682, endPoint y: 179, distance: 183.4
click at [682, 179] on p "提供一切部署服务端应用基础设施，可根据自己的语言偏好编写代码，搭配 DevOps 工作流高效构建和部署。无需运维管理，将你从各种基础架构工作中解放出来。" at bounding box center [543, 164] width 413 height 30
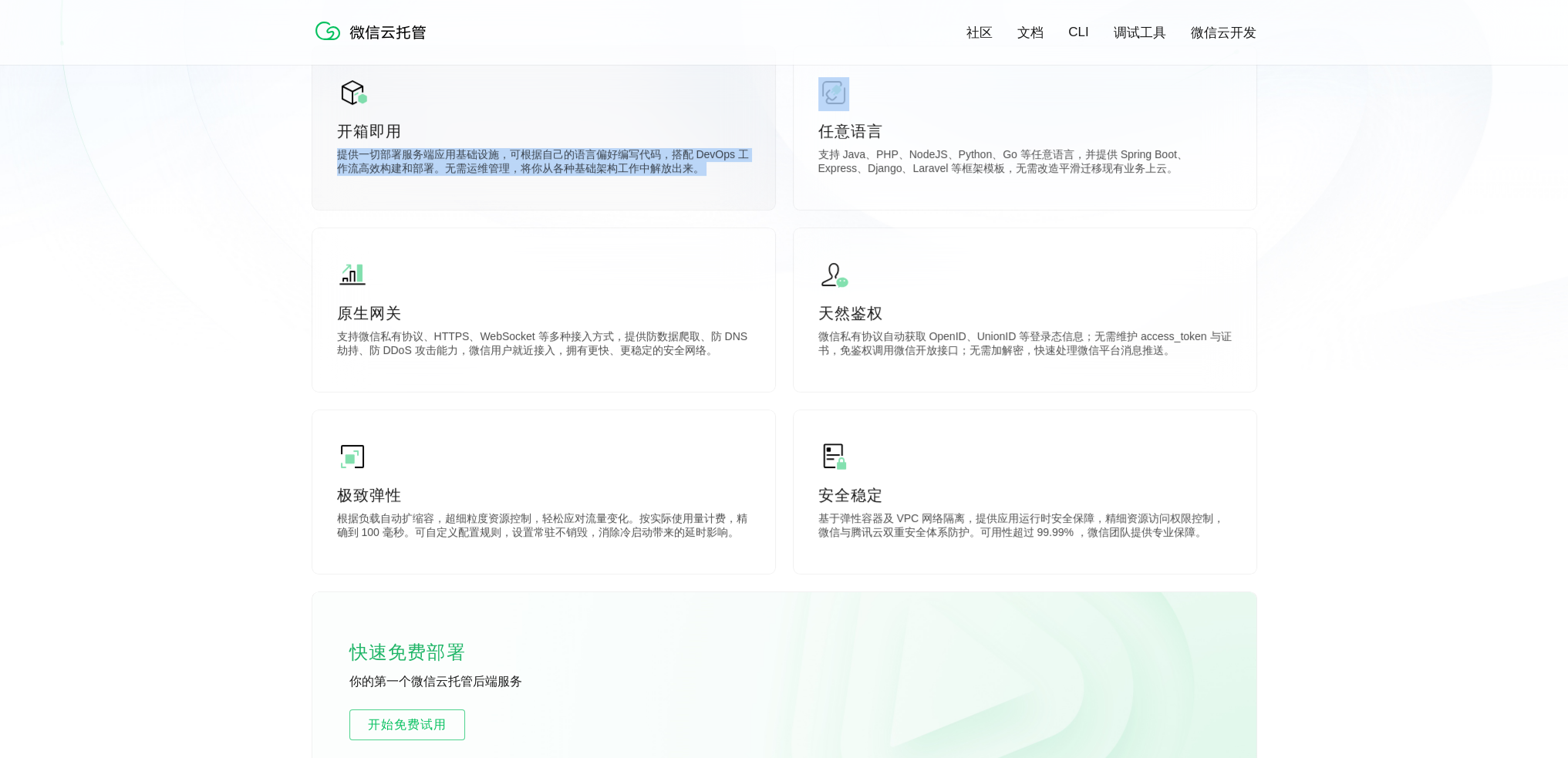
click at [644, 172] on p "提供一切部署服务端应用基础设施，可根据自己的语言偏好编写代码，搭配 DevOps 工作流高效构建和部署。无需运维管理，将你从各种基础架构工作中解放出来。" at bounding box center [543, 164] width 413 height 30
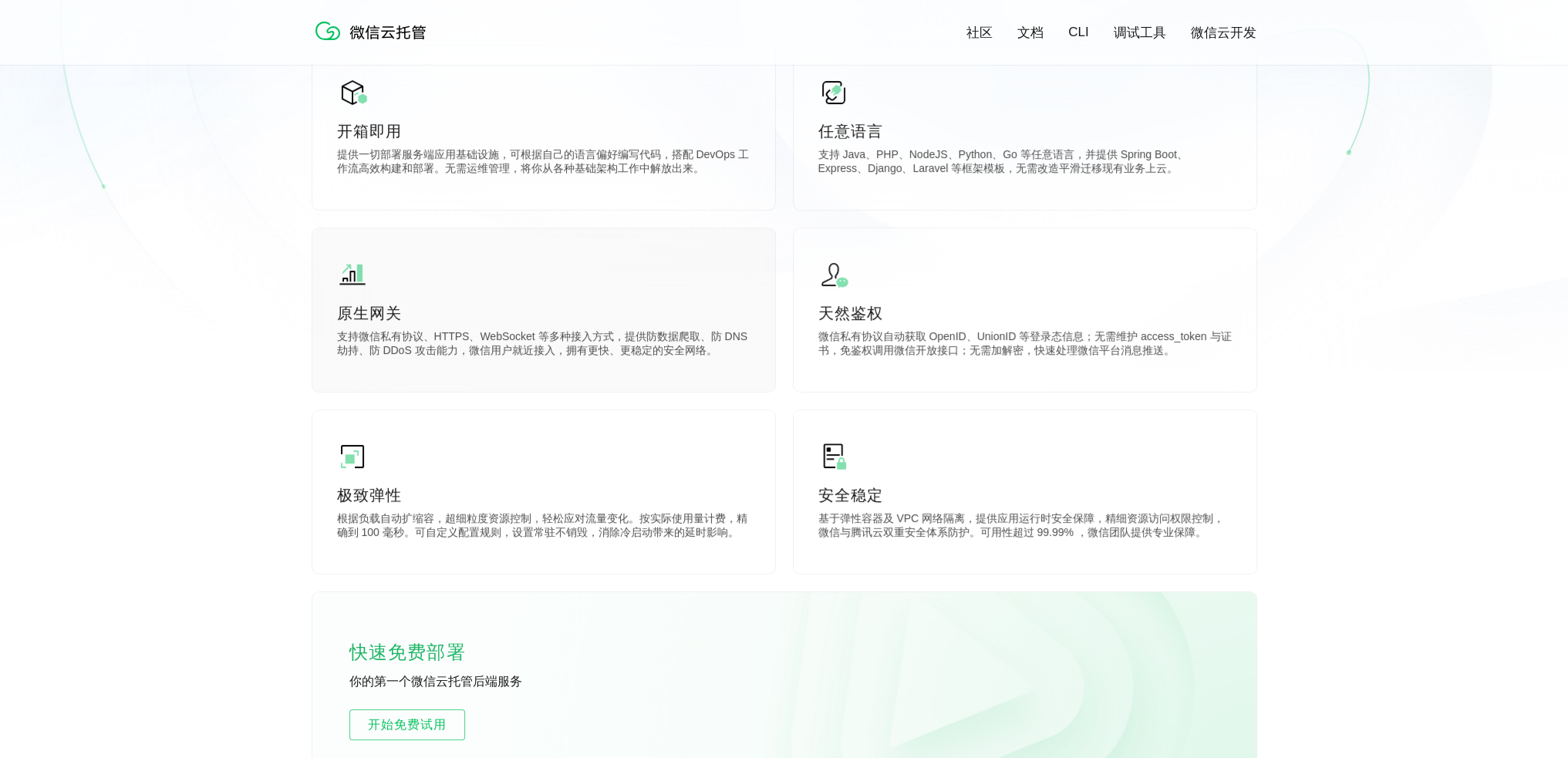
click at [494, 335] on p "支持微信私有协议、HTTPS、WebSocket 等多种接入方式，提供防数据爬取、防 DNS 劫持、防 DDoS 攻击能力，微信用户就近接入，拥有更快、更稳定…" at bounding box center [543, 345] width 413 height 30
click at [550, 338] on p "支持微信私有协议、HTTPS、WebSocket 等多种接入方式，提供防数据爬取、防 DNS 劫持、防 DDoS 攻击能力，微信用户就近接入，拥有更快、更稳定…" at bounding box center [543, 345] width 413 height 30
